Goal: Task Accomplishment & Management: Manage account settings

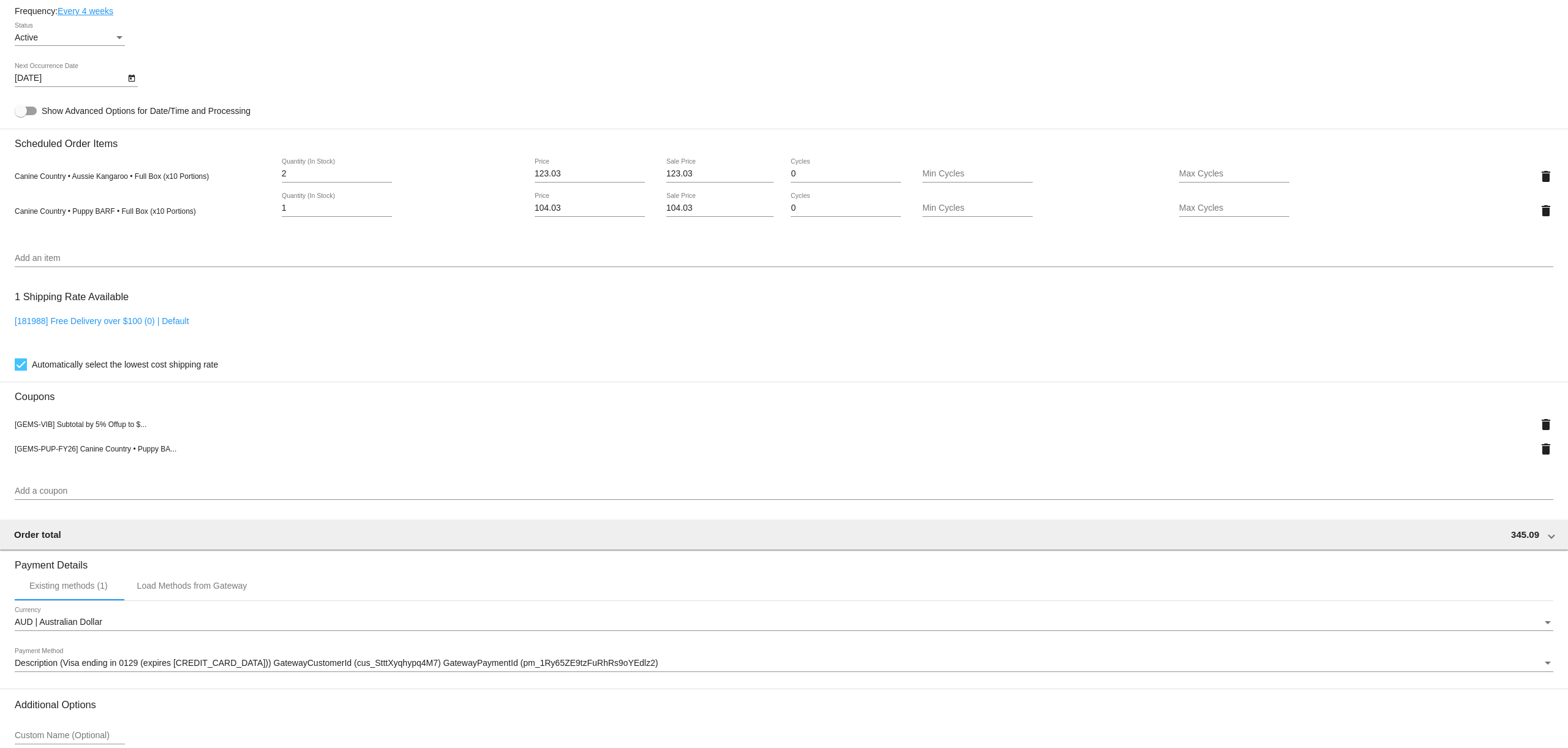
scroll to position [615, 0]
click at [1545, 454] on mat-icon "delete" at bounding box center [1546, 448] width 15 height 15
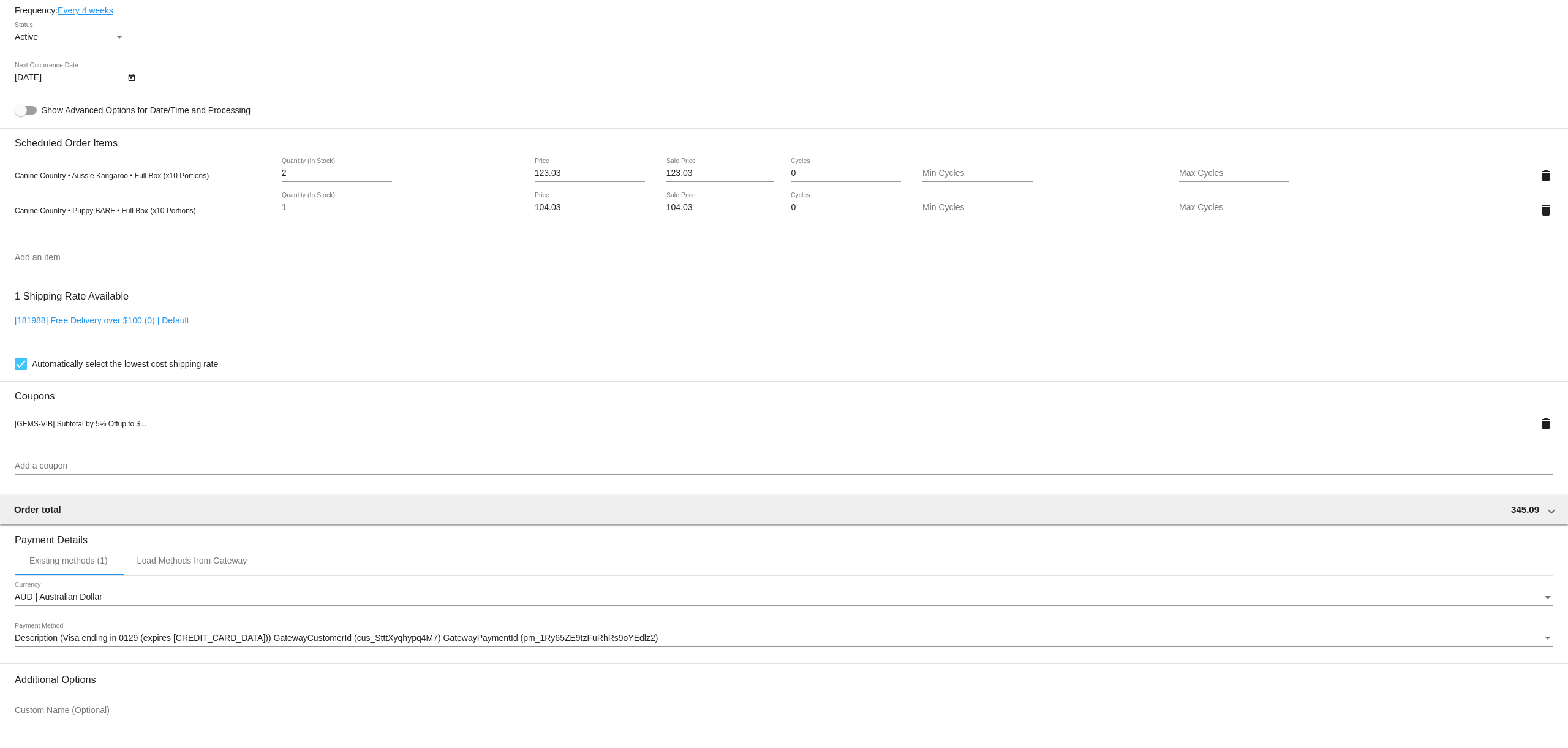
click at [74, 471] on input "Add a coupon" at bounding box center [784, 466] width 1539 height 10
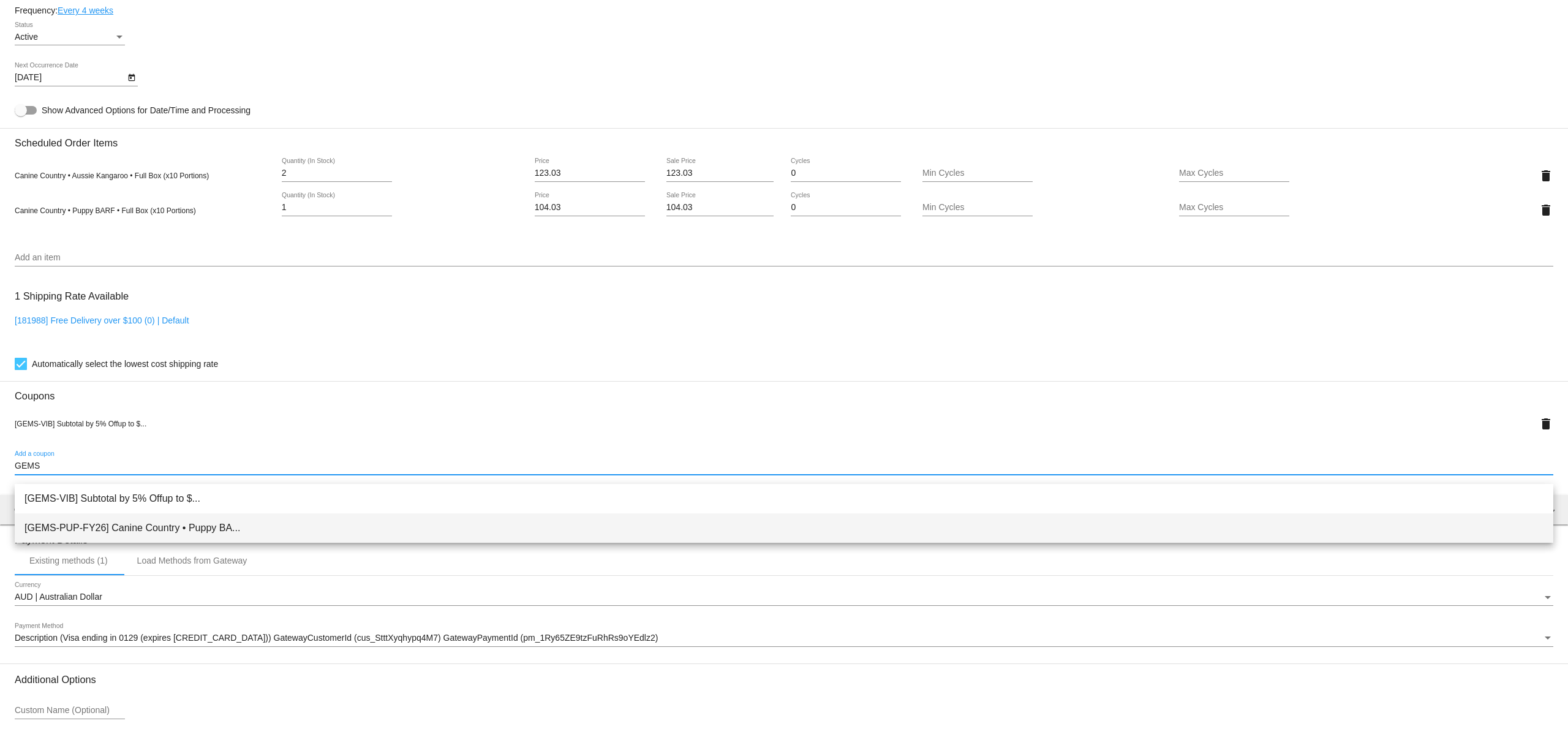
type input "GEMS"
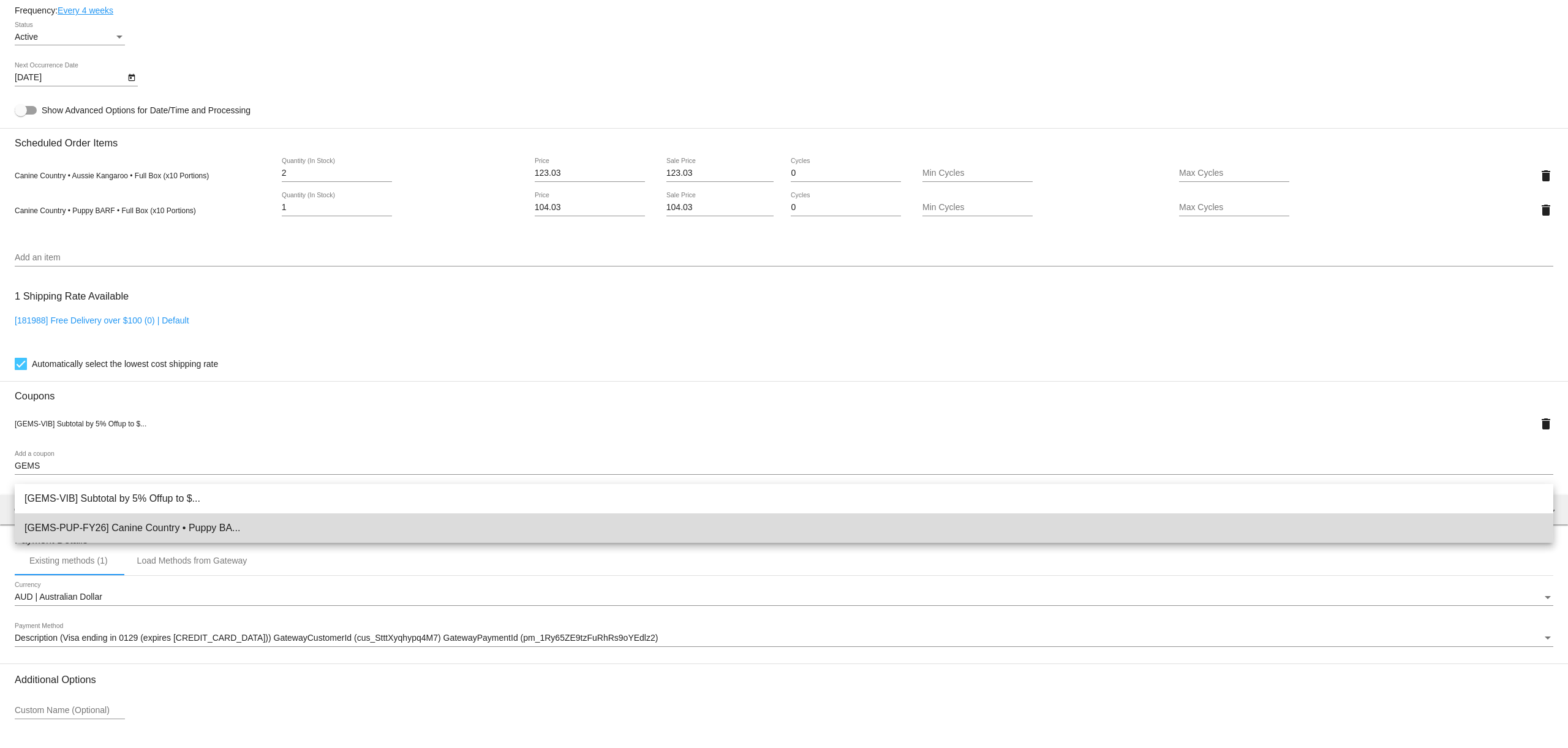
click at [73, 527] on span "[GEMS-PUP-FY26] Canine Country • Puppy BA..." at bounding box center [784, 528] width 1519 height 29
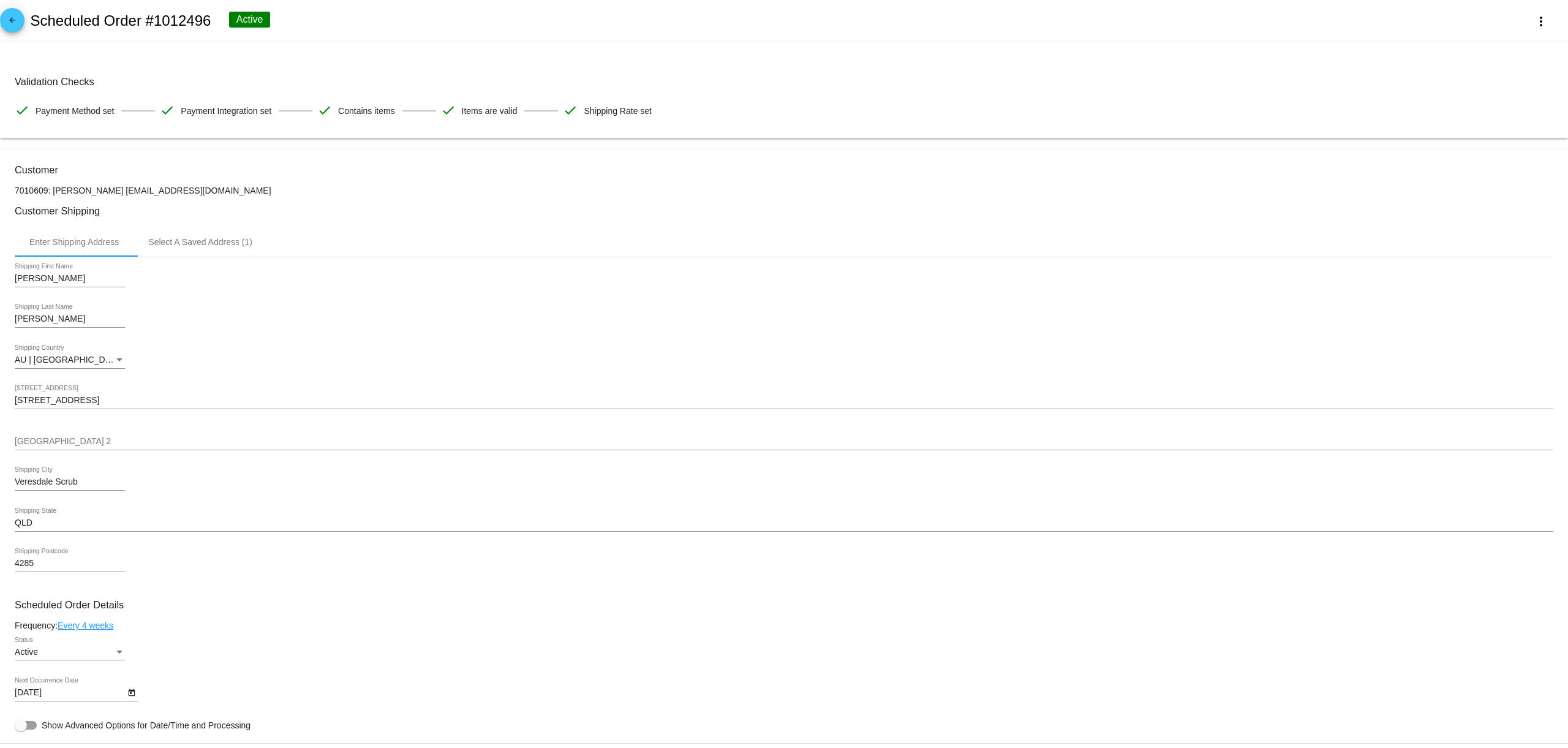
scroll to position [739, 0]
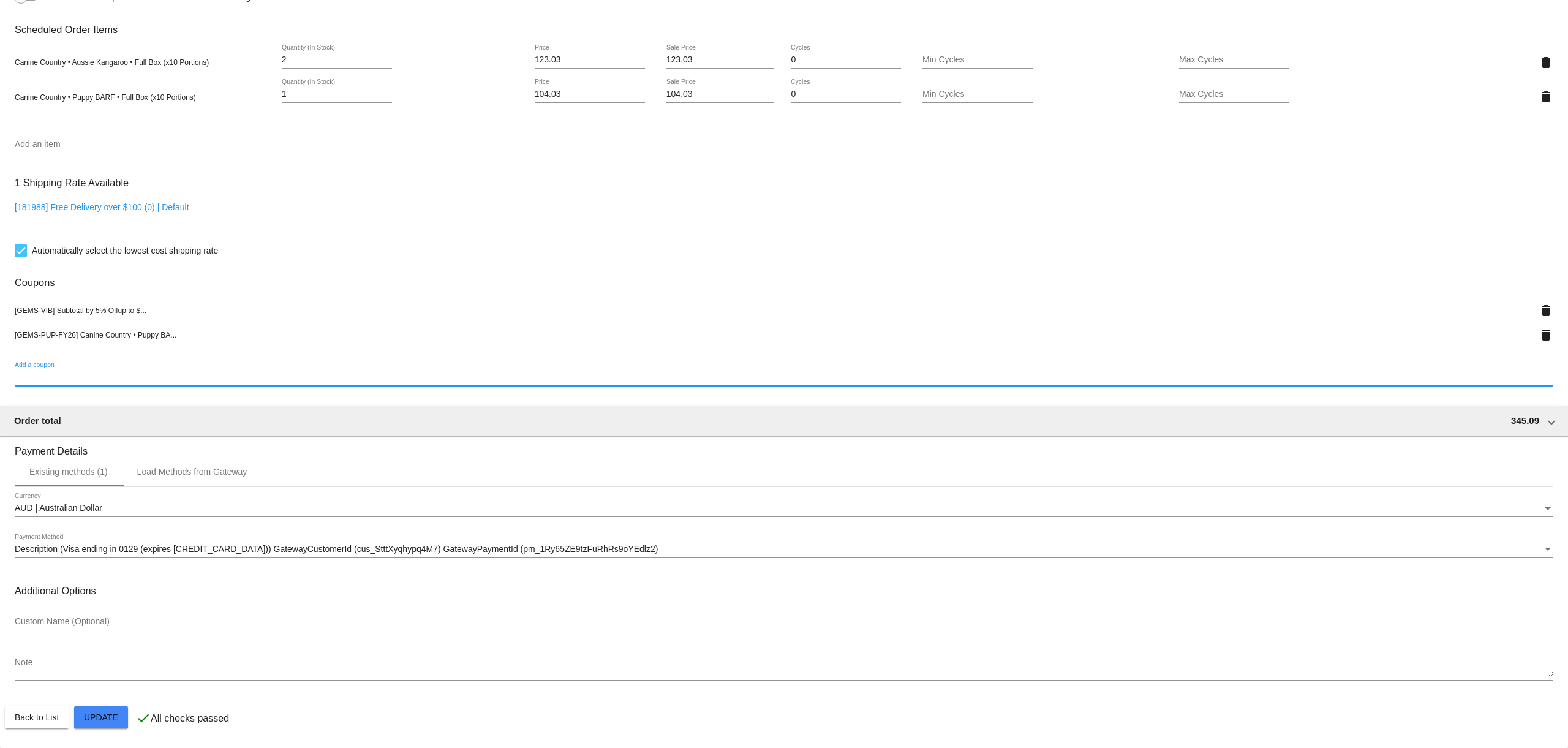
click at [118, 719] on mat-card "Customer 7010609: Linda Dewar gemstonegroodles@gmail.com Customer Shipping Ente…" at bounding box center [784, 84] width 1568 height 1327
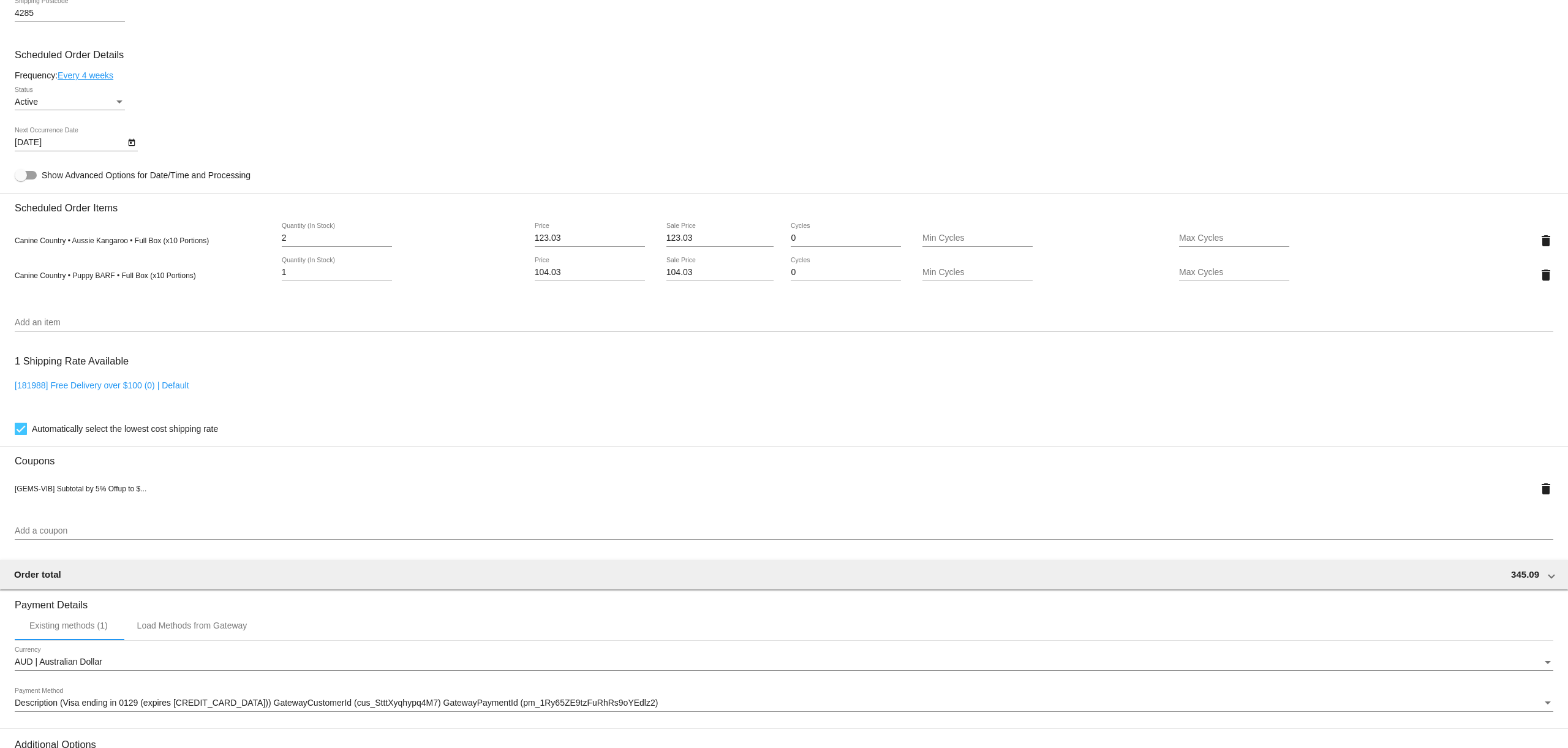
scroll to position [618, 0]
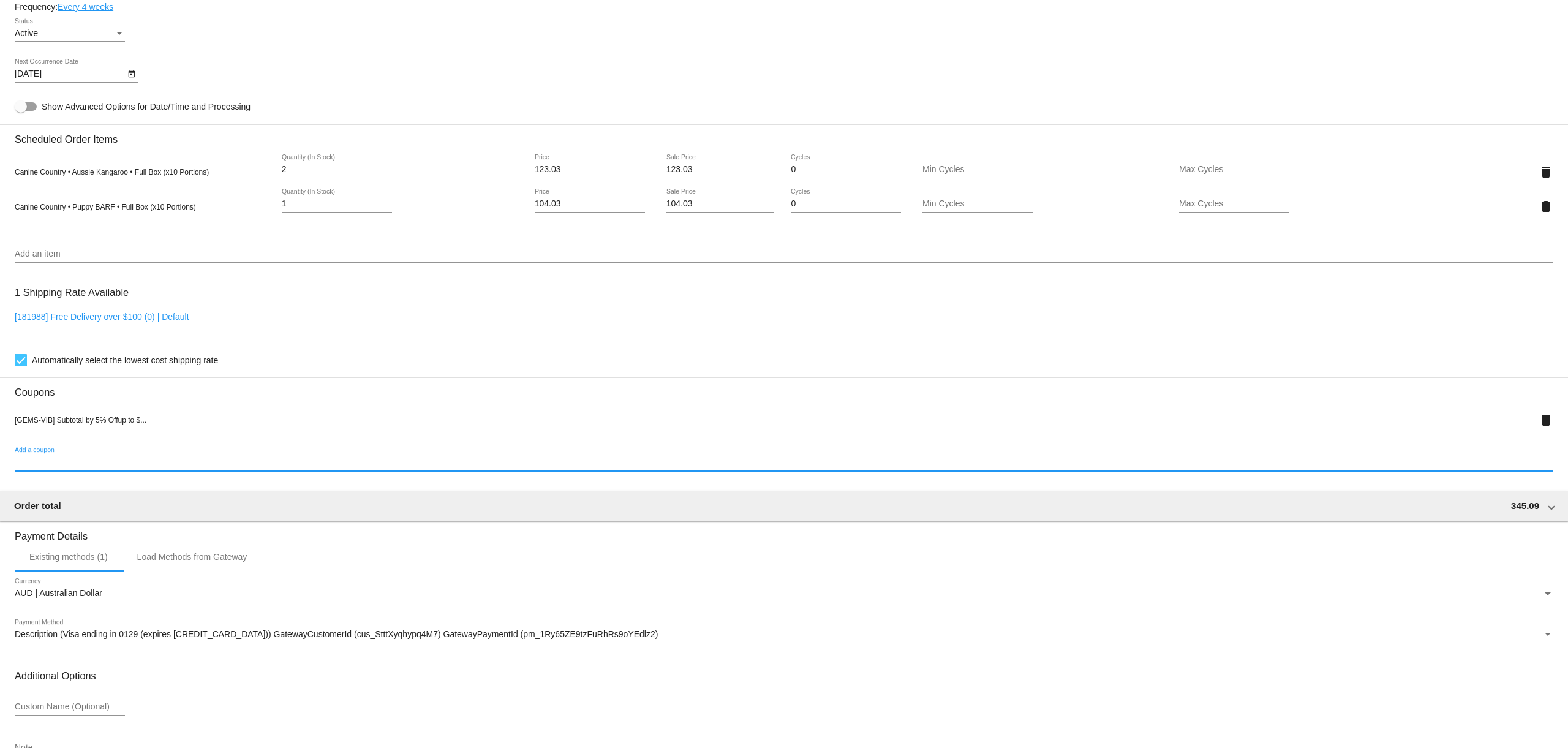
click at [88, 468] on input "Add a coupon" at bounding box center [784, 462] width 1539 height 10
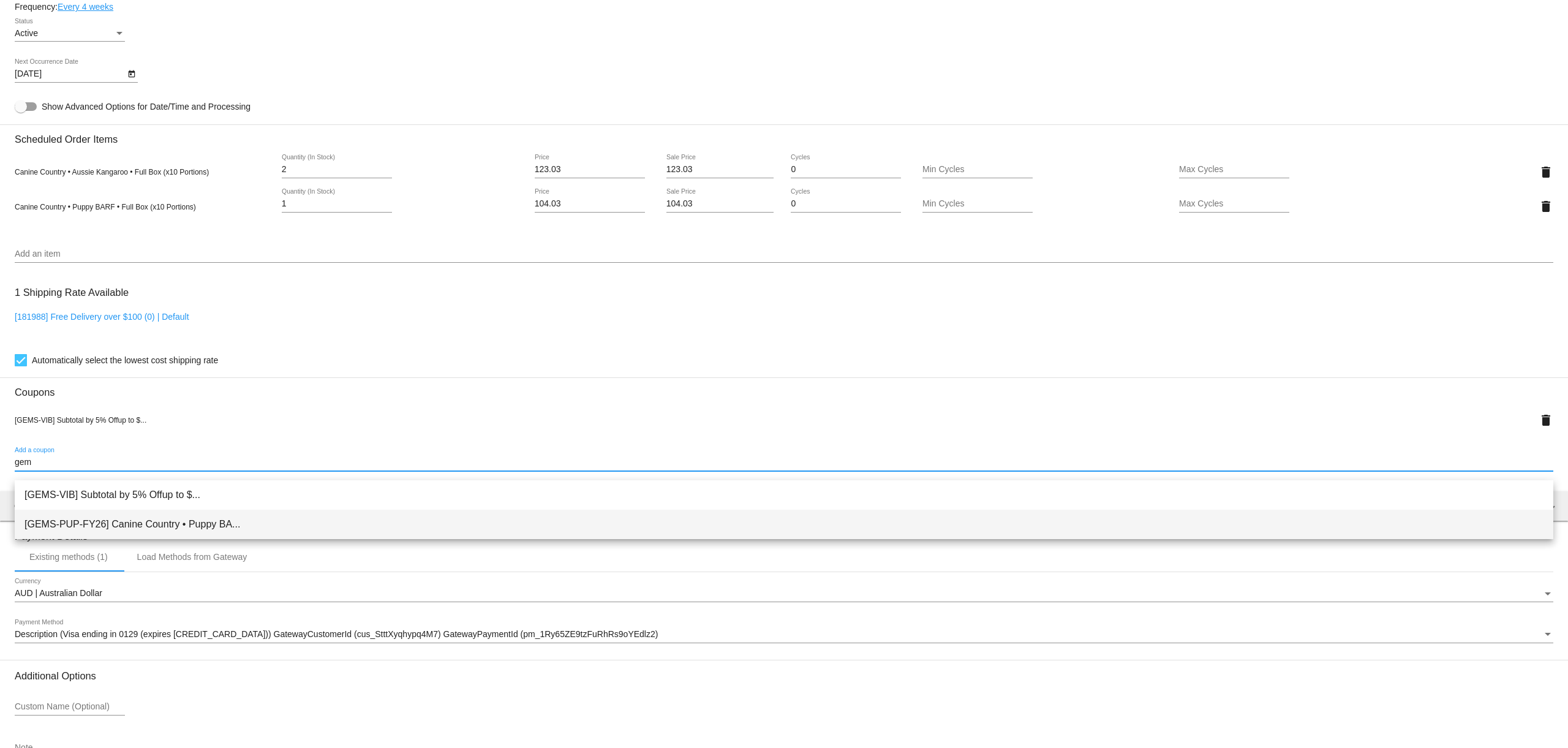
type input "gem"
click at [124, 529] on span "[GEMS-PUP-FY26] Canine Country • Puppy BA..." at bounding box center [784, 524] width 1519 height 29
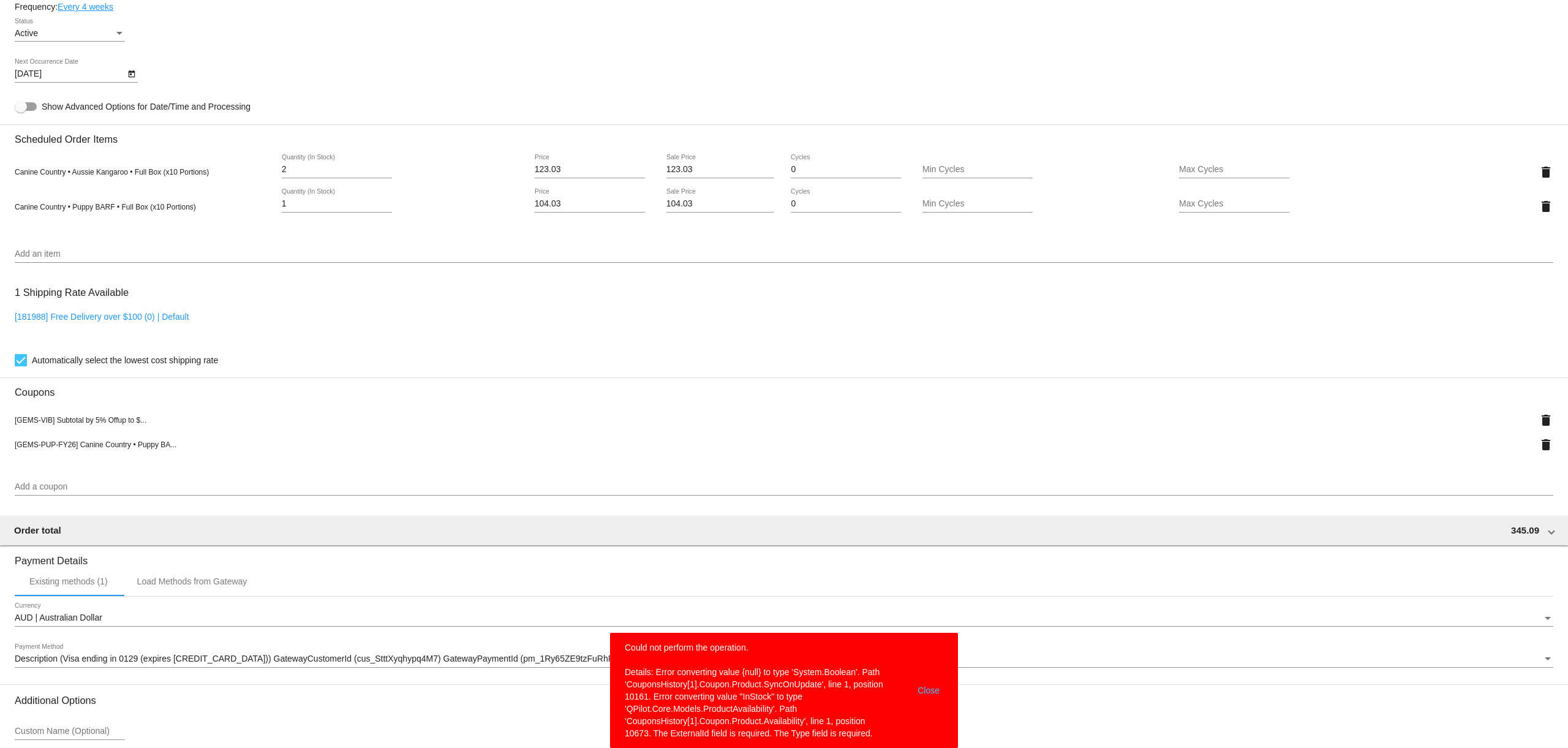
click at [935, 692] on button "Close" at bounding box center [929, 691] width 29 height 98
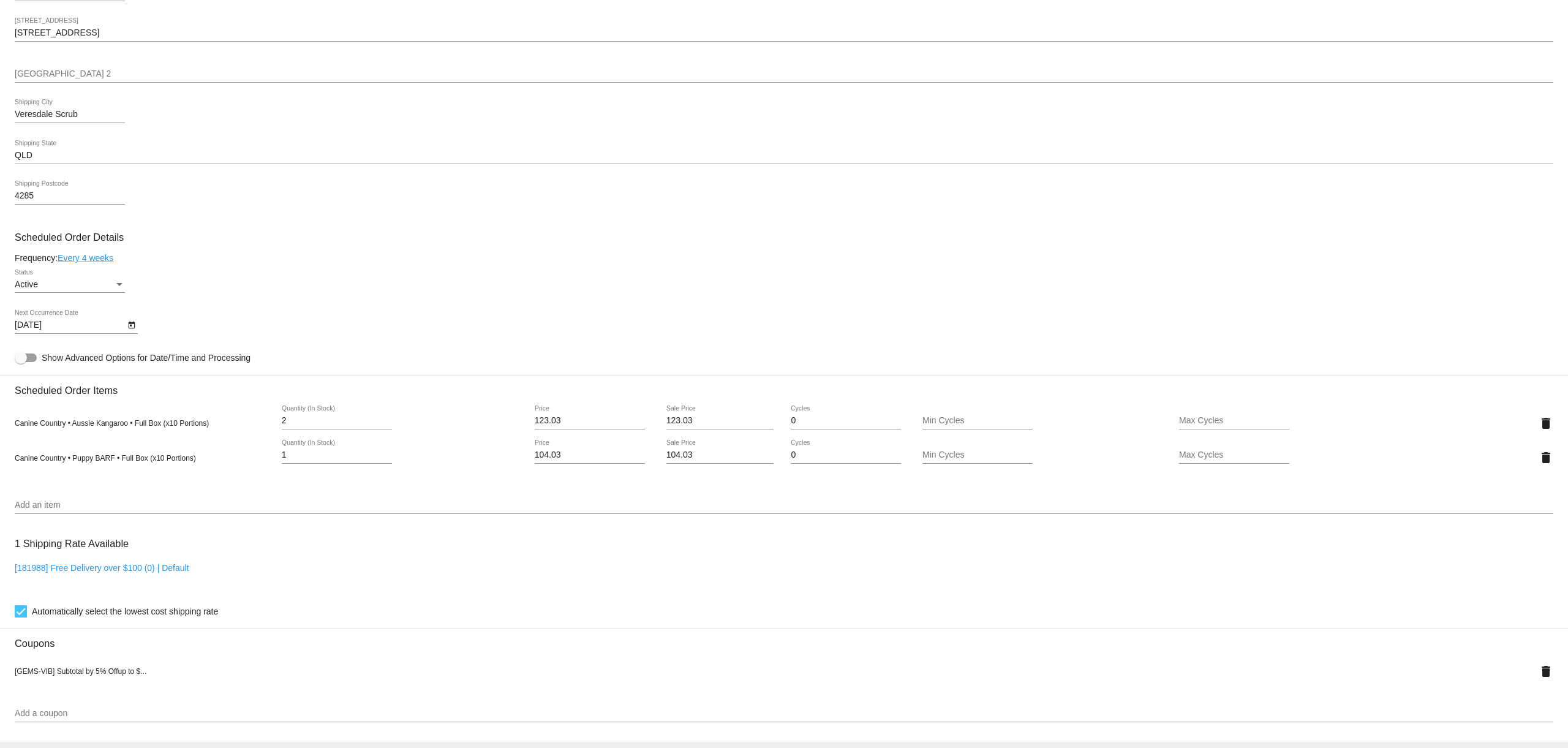
scroll to position [464, 0]
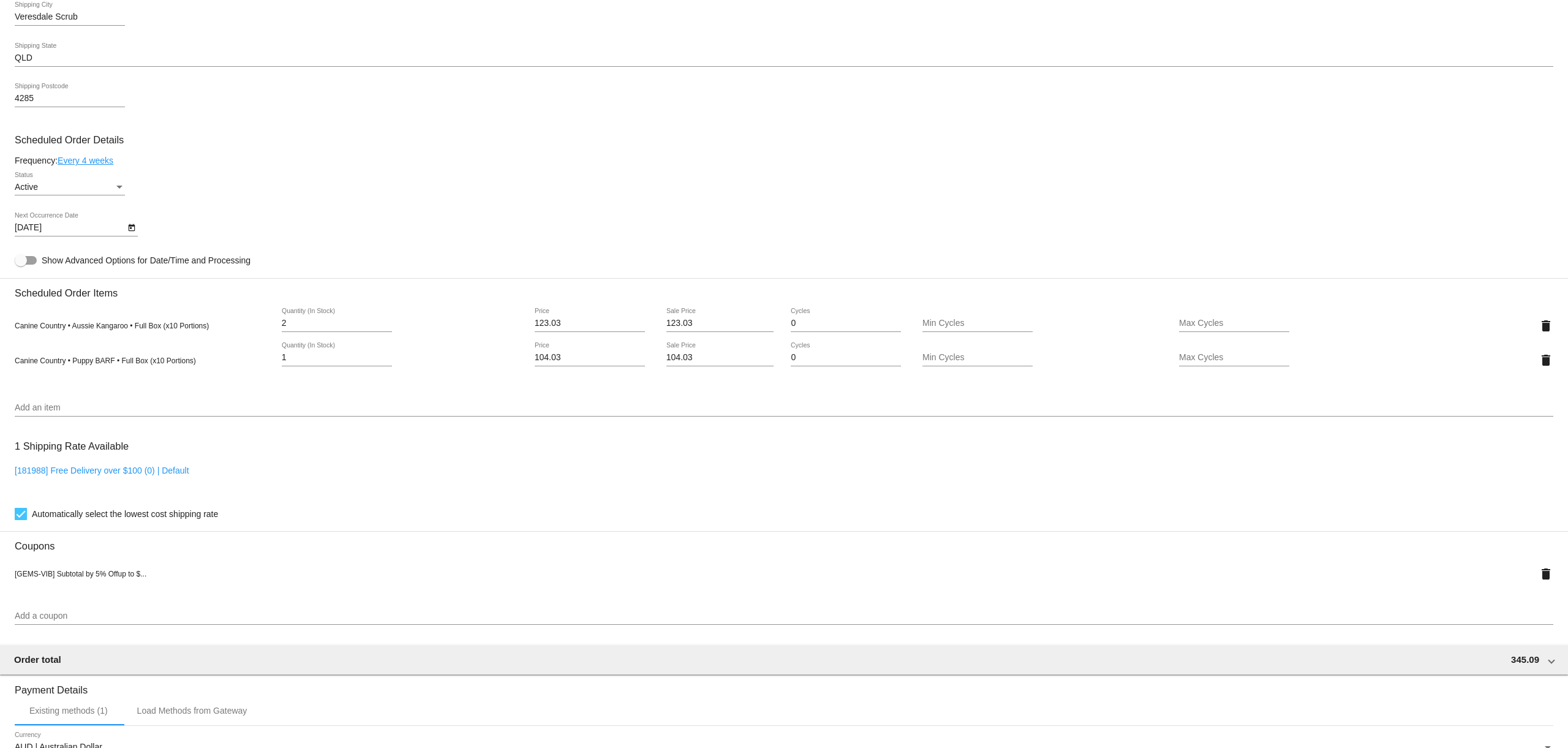
click at [87, 621] on input "Add a coupon" at bounding box center [784, 615] width 1539 height 10
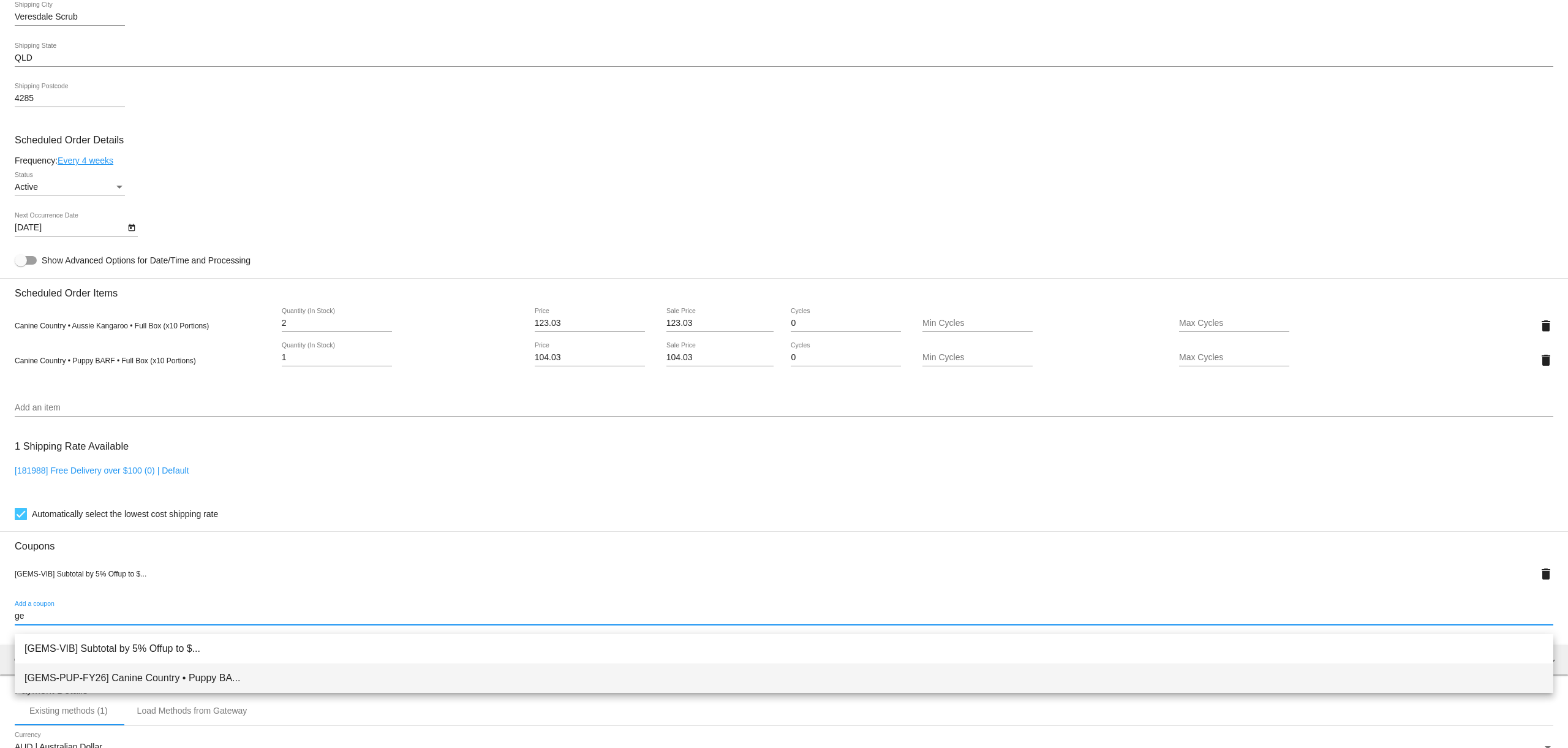
type input "ge"
click at [107, 671] on span "[GEMS-PUP-FY26] Canine Country • Puppy BA..." at bounding box center [784, 677] width 1519 height 29
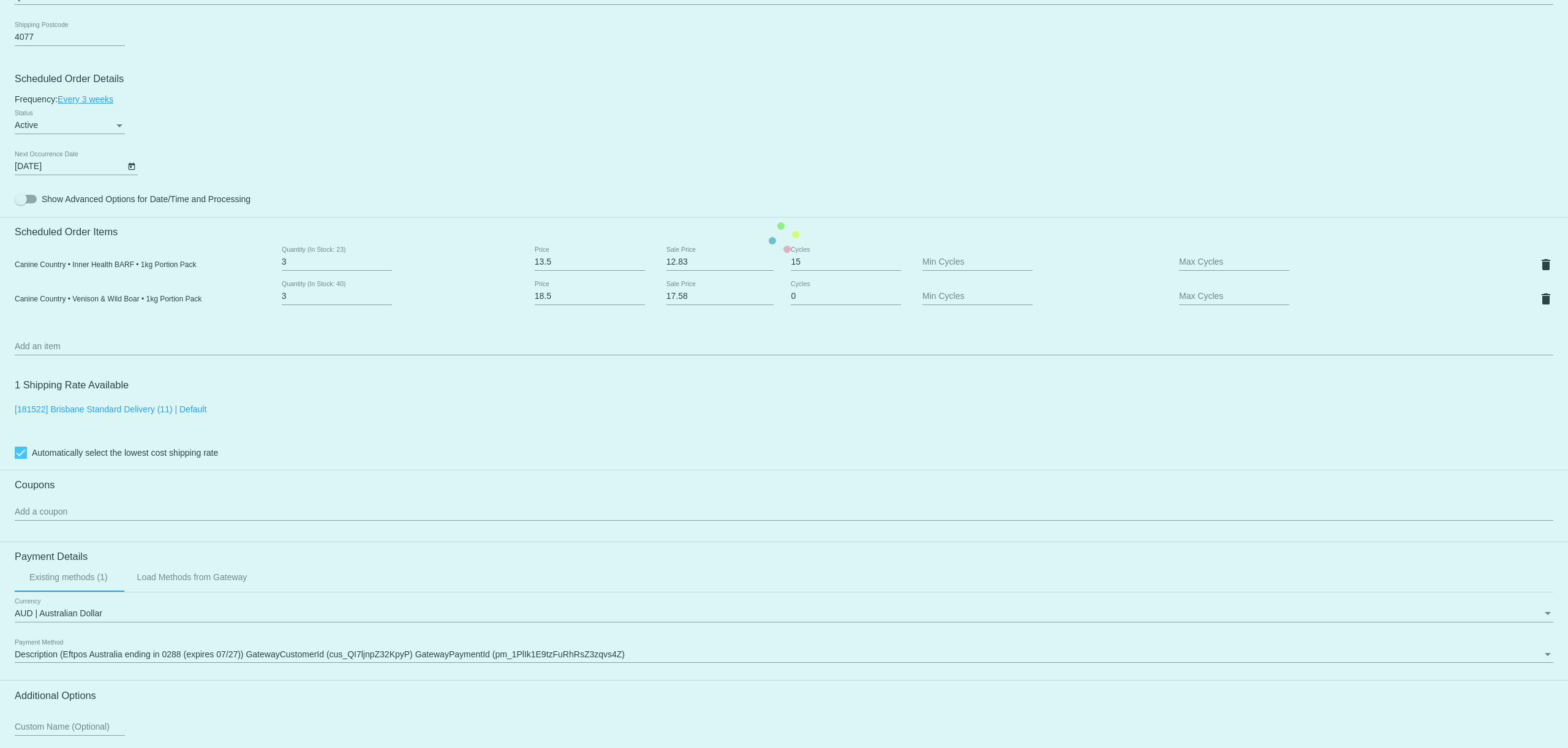
scroll to position [630, 0]
